Goal: Check status: Check status

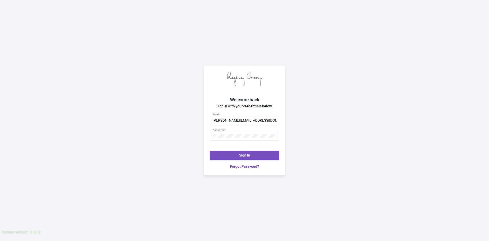
click at [245, 155] on span "Sign In" at bounding box center [244, 155] width 11 height 4
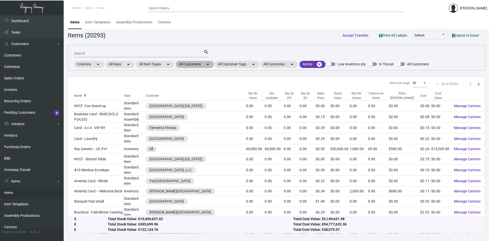
click at [204, 65] on mat-chip "All Customers arrow_drop_down" at bounding box center [195, 64] width 38 height 7
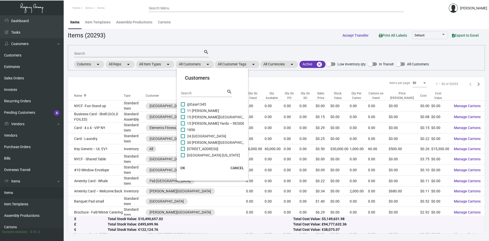
click at [198, 95] on div "Search" at bounding box center [204, 93] width 46 height 8
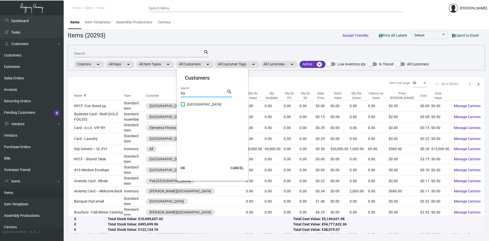
type input "kix"
click at [182, 102] on span at bounding box center [183, 104] width 4 height 4
click at [183, 106] on input "[GEOGRAPHIC_DATA]" at bounding box center [183, 106] width 0 height 0
checkbox input "true"
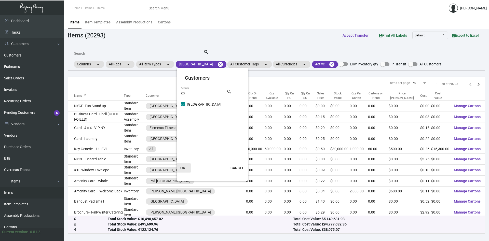
click at [183, 167] on span "OK" at bounding box center [182, 168] width 5 height 4
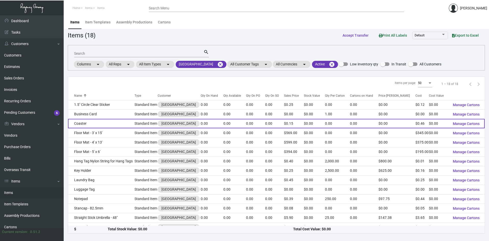
click at [82, 122] on td "Coaster" at bounding box center [101, 123] width 66 height 9
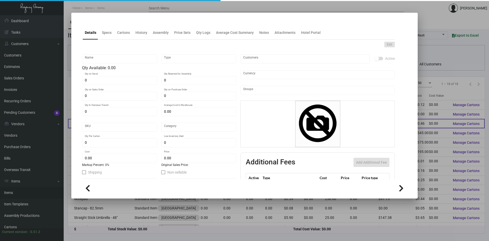
type input "Coaster"
type input "Standard Item"
type input "$ 0.00"
type input "Standard"
type input "$ 0.462"
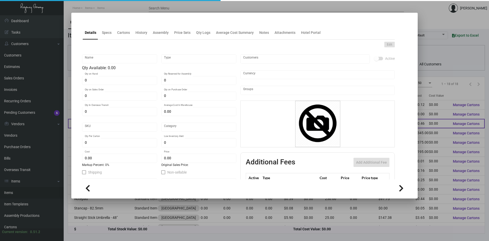
type input "$ 0.145"
checkbox input "true"
type input "United States Dollar $"
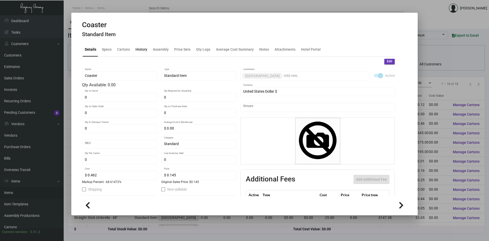
click at [141, 48] on div "History" at bounding box center [141, 49] width 12 height 5
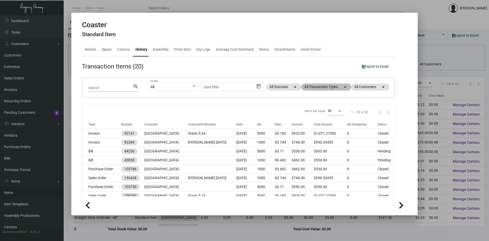
click at [342, 87] on mat-icon "arrow_drop_down" at bounding box center [345, 87] width 6 height 6
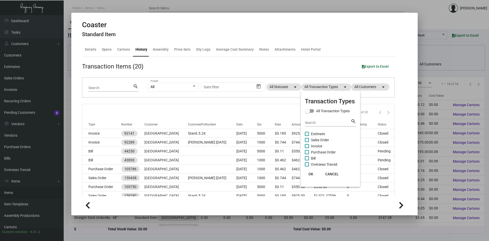
click at [307, 152] on span at bounding box center [307, 152] width 4 height 4
click at [307, 154] on input "Purchase Order" at bounding box center [307, 154] width 0 height 0
checkbox input "true"
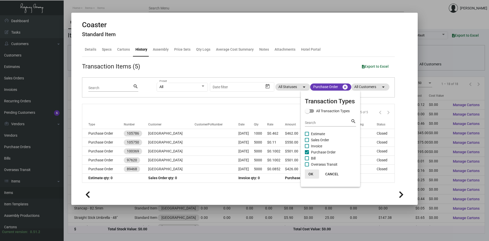
click at [311, 173] on span "OK" at bounding box center [310, 174] width 5 height 4
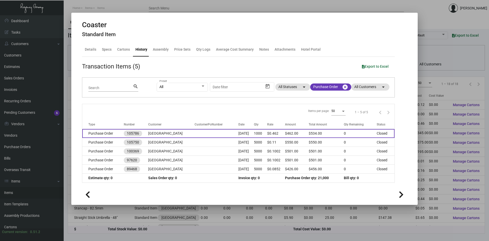
click at [162, 135] on td "[GEOGRAPHIC_DATA]" at bounding box center [171, 133] width 46 height 9
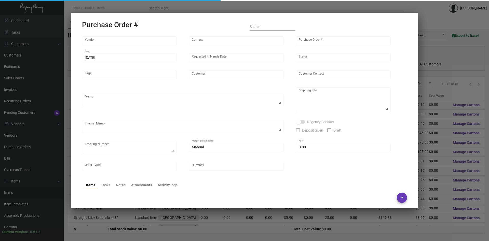
type input "AMERICAN ACCENTS"
type input "Order Entry"
type input "105786"
type input "[DATE]"
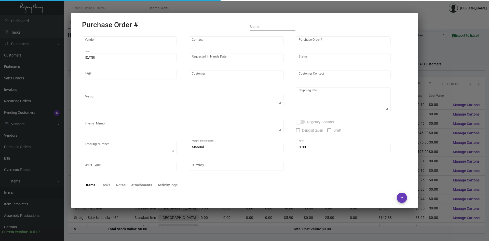
type input "[GEOGRAPHIC_DATA]"
type input "[PERSON_NAME]"
type textarea "BLIND Ship via UPS Ground Acct# 1AY276."
type textarea "[PERSON_NAME] [GEOGRAPHIC_DATA] [STREET_ADDRESS][US_STATE]"
checkbox input "true"
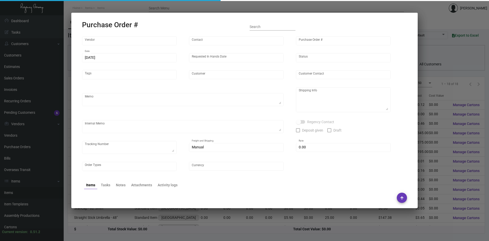
type input "$ 8.00"
type input "United States Dollar $"
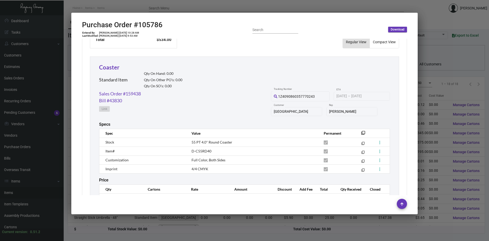
scroll to position [234, 0]
